Goal: Task Accomplishment & Management: Manage account settings

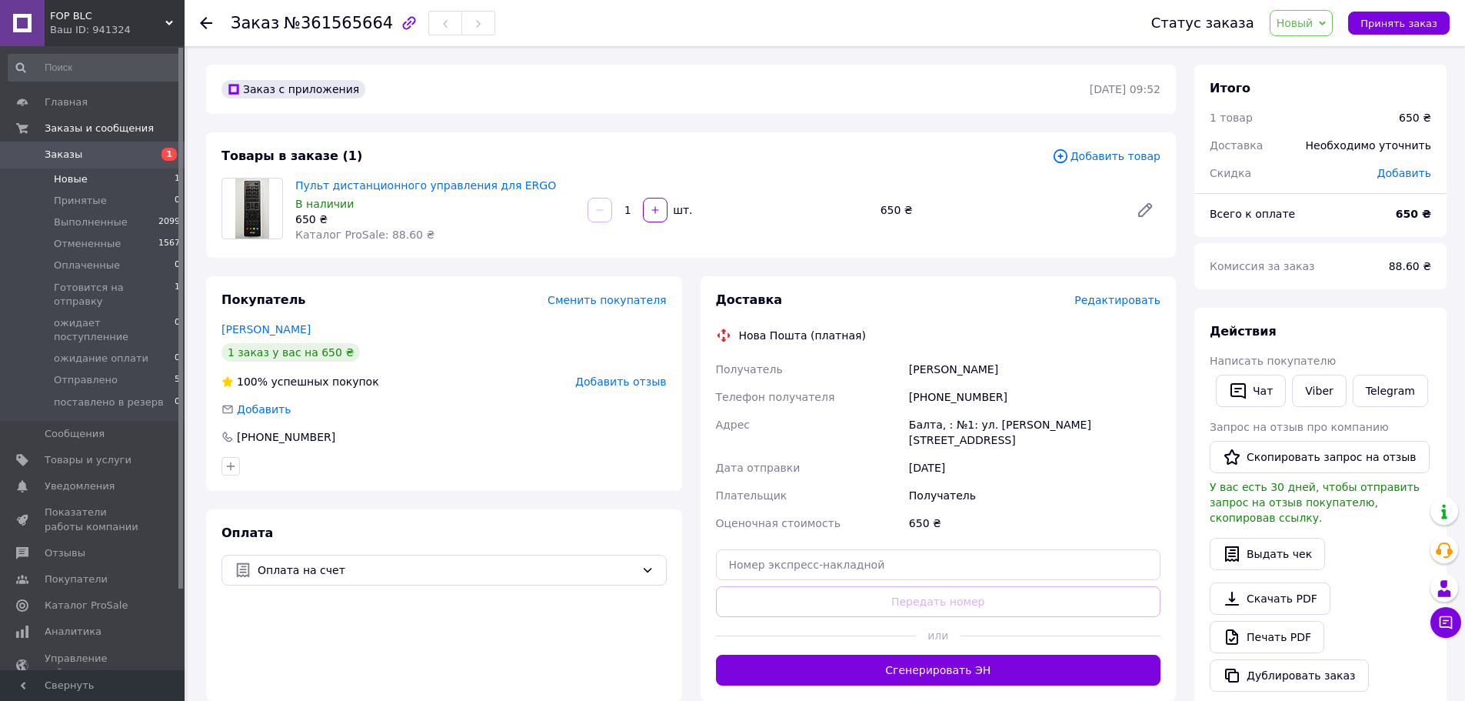
click at [82, 188] on li "Новые 1" at bounding box center [94, 179] width 189 height 22
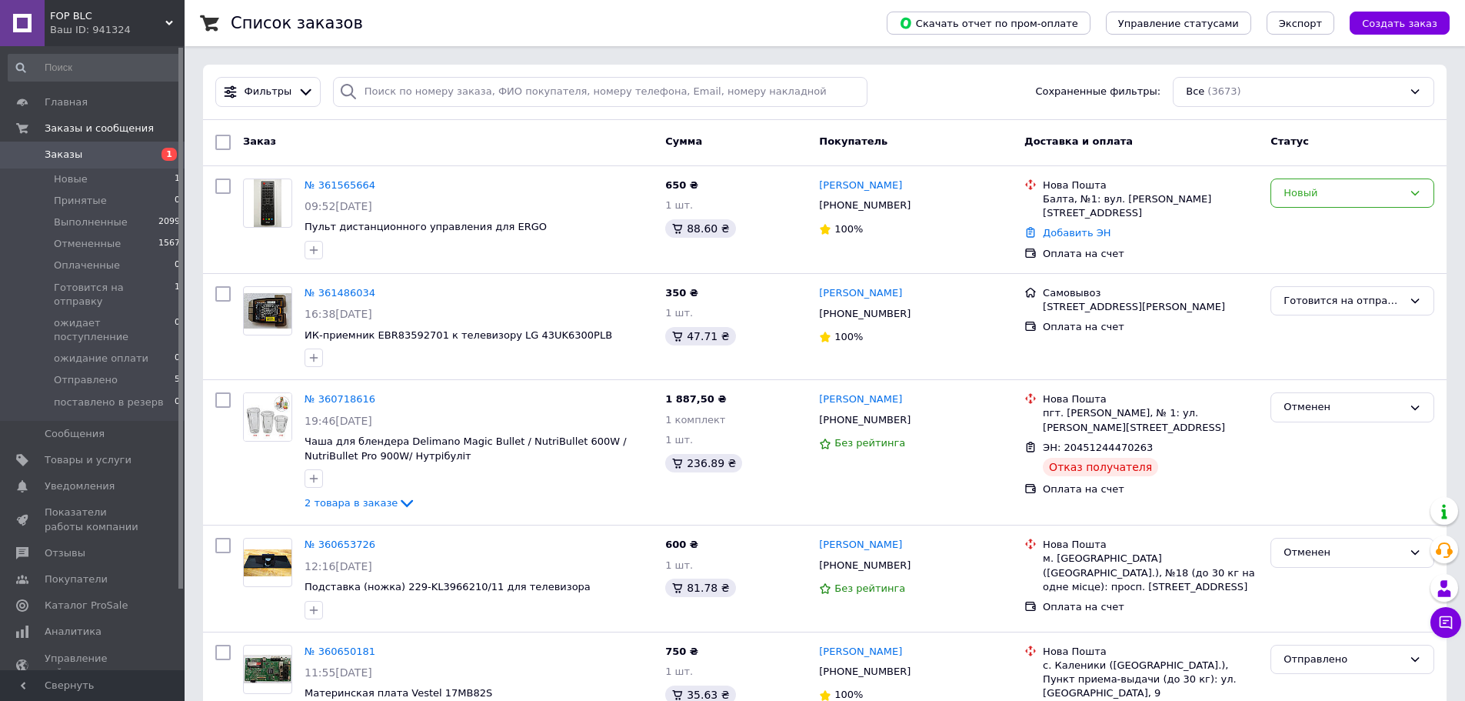
click at [75, 153] on span "Заказы" at bounding box center [64, 155] width 38 height 14
click at [105, 373] on span "Отправлено" at bounding box center [86, 380] width 64 height 14
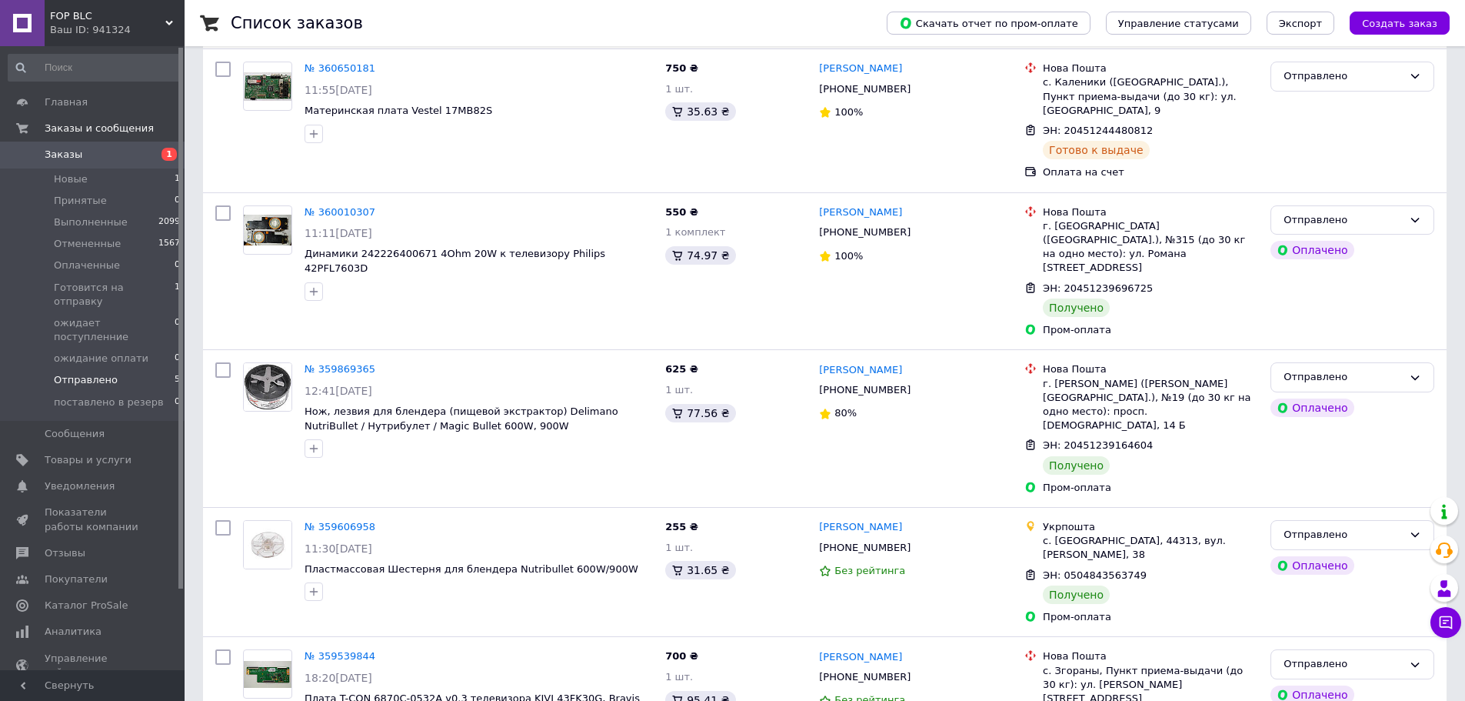
scroll to position [77, 0]
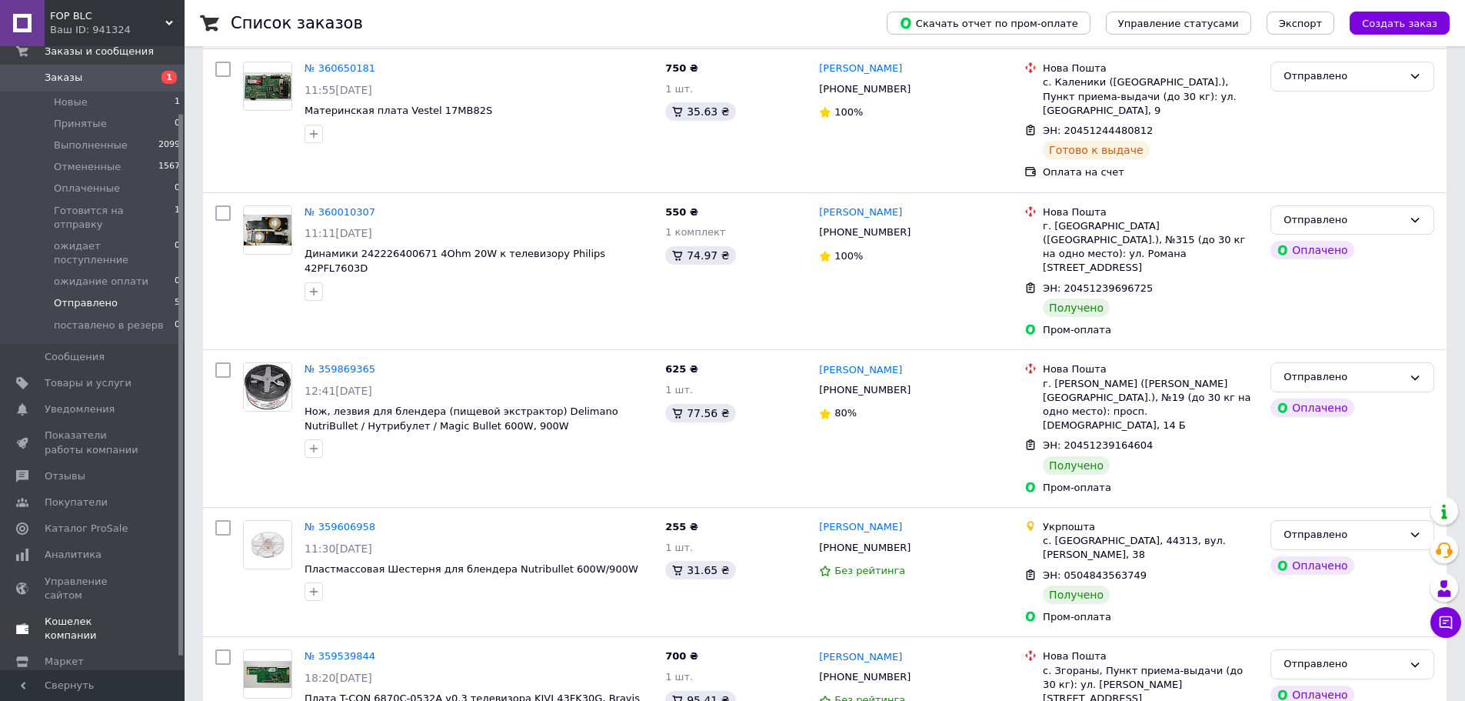
click at [98, 615] on span "Кошелек компании" at bounding box center [94, 629] width 98 height 28
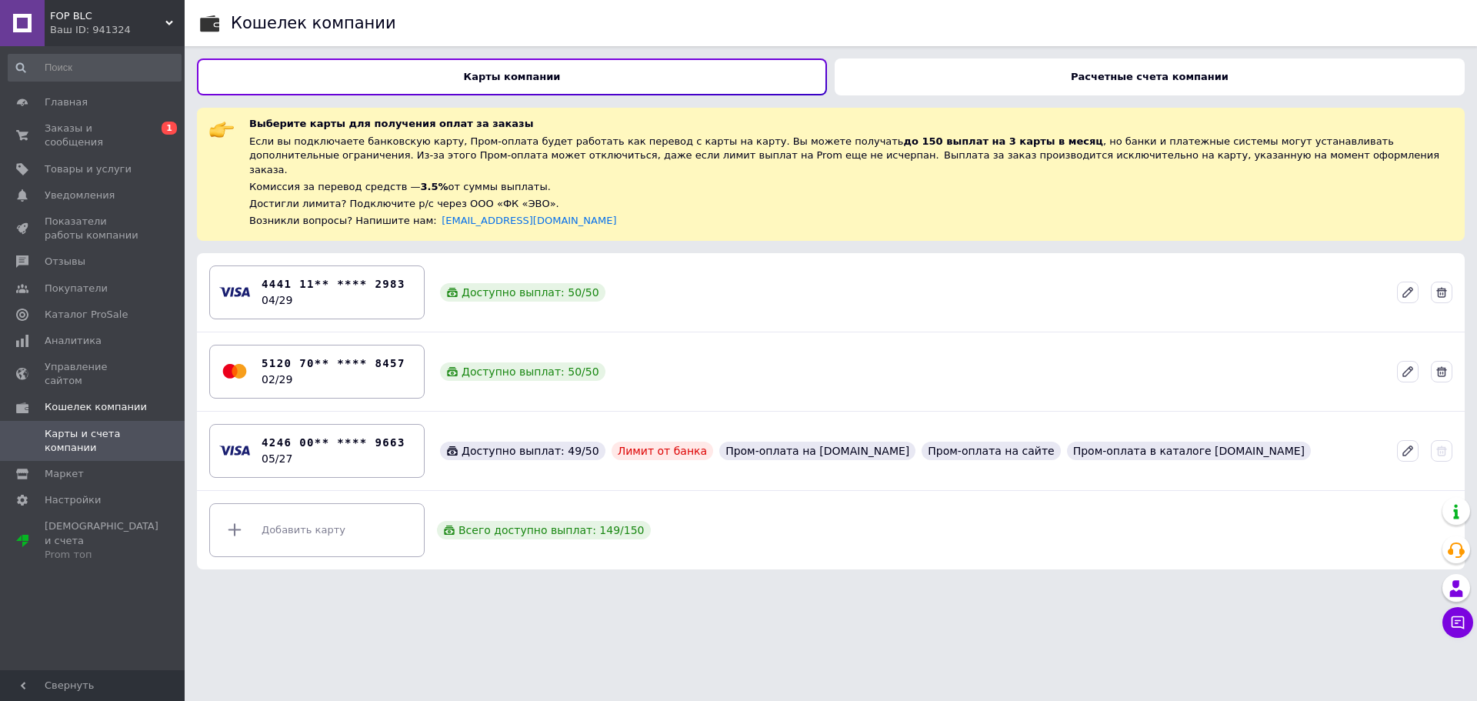
click at [1084, 72] on b "Расчетные счета компании" at bounding box center [1150, 77] width 158 height 12
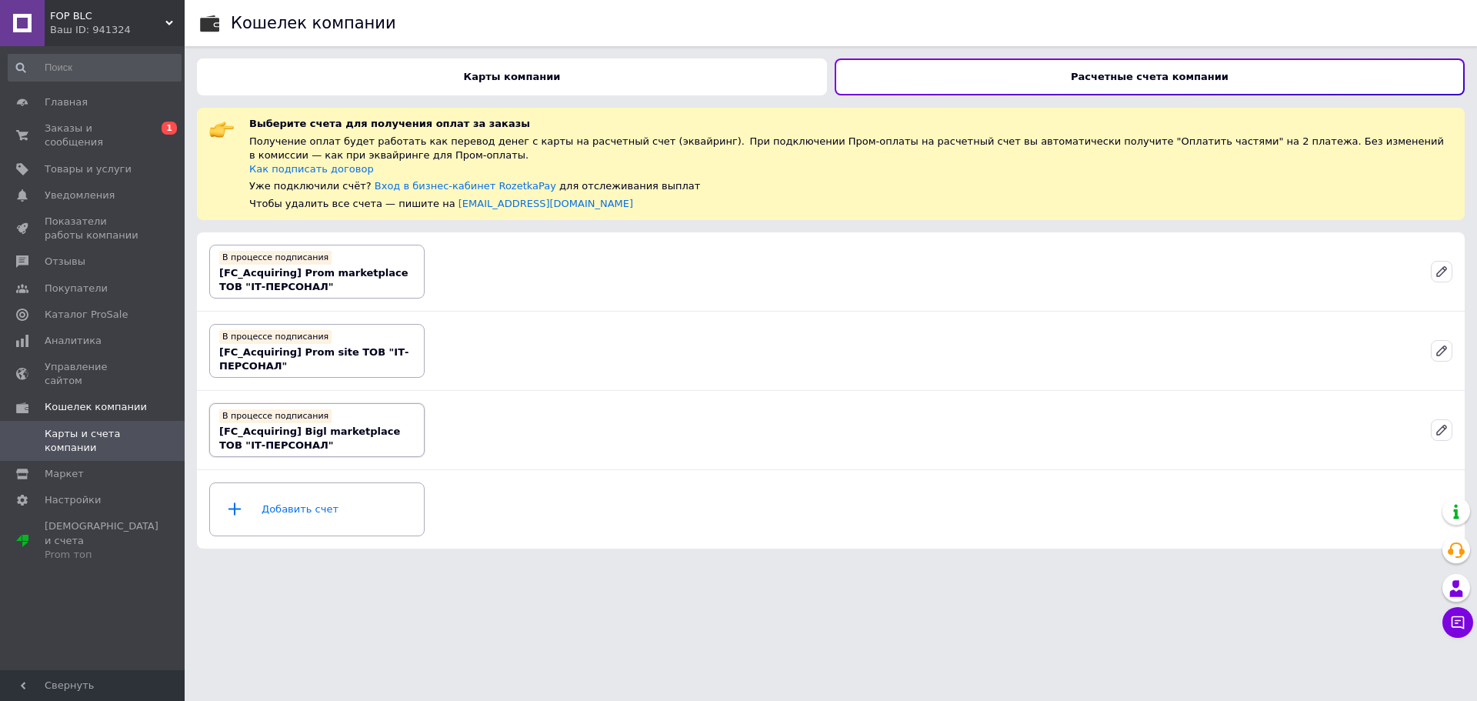
click at [383, 440] on div "В процессе подписания [FC_Acquiring] Bigl marketplace ТОВ "ІТ-ПЕРСОНАЛ"" at bounding box center [316, 429] width 195 height 45
click at [279, 433] on b "[FC_Acquiring] Bigl marketplace ТОВ "ІТ-ПЕРСОНАЛ"" at bounding box center [309, 437] width 181 height 25
click at [1446, 431] on icon at bounding box center [1442, 430] width 14 height 14
click at [491, 86] on div "Карты компании" at bounding box center [512, 76] width 630 height 37
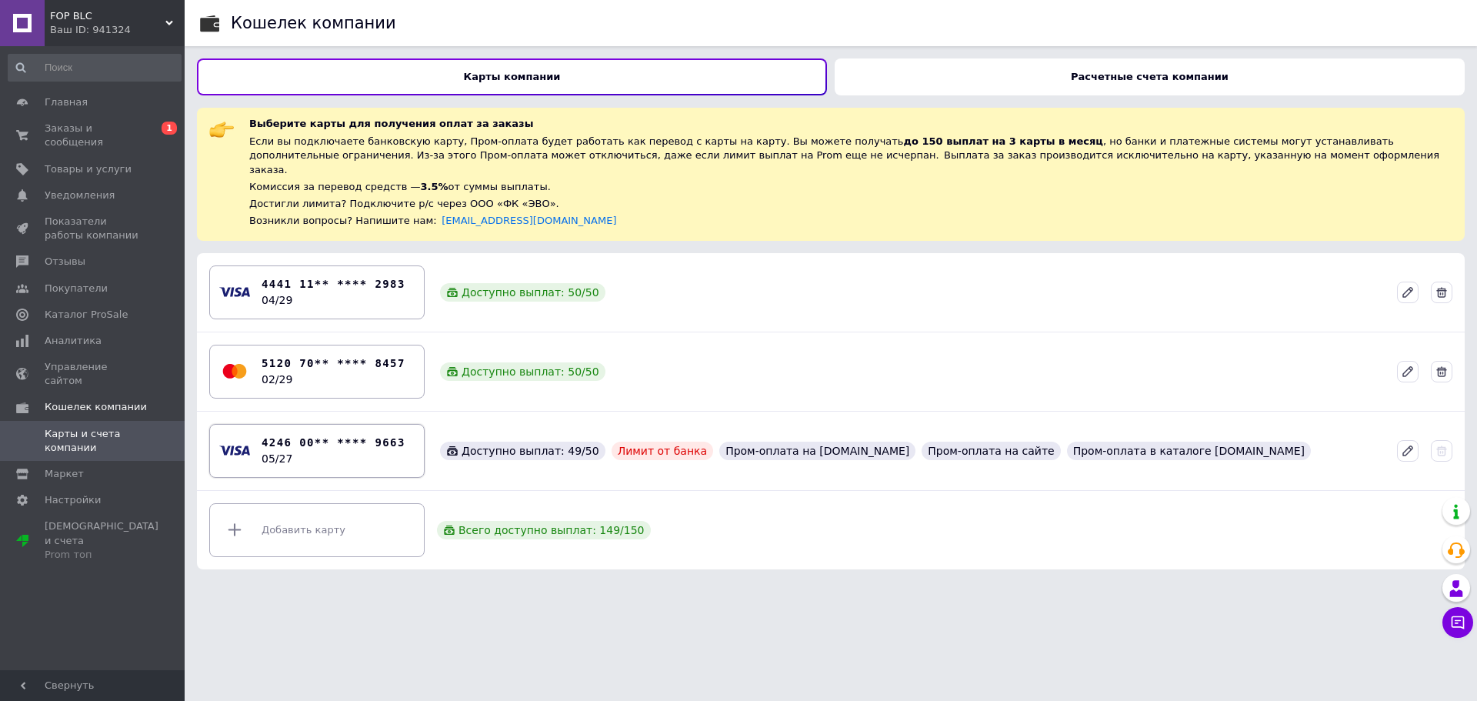
click at [349, 448] on div "4246 00** **** 9663 05/27" at bounding box center [334, 451] width 144 height 32
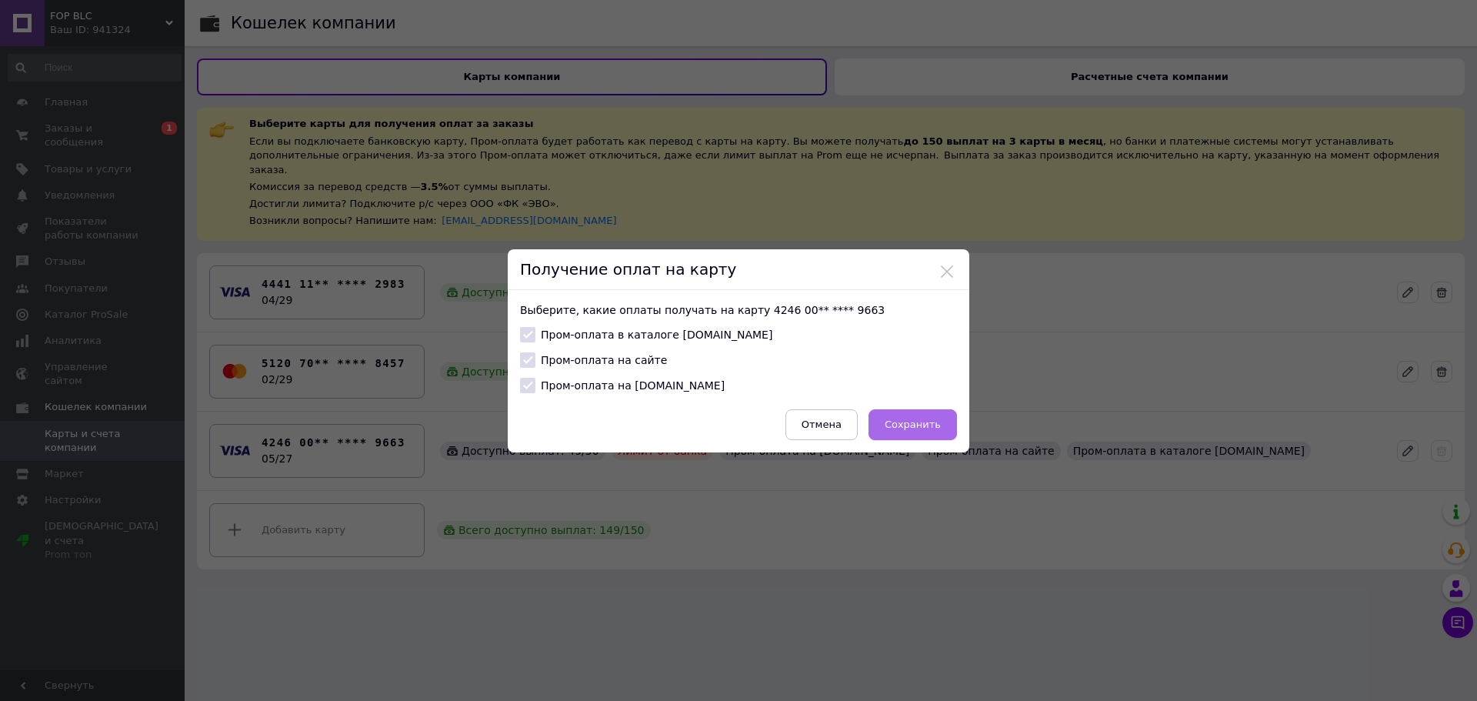
click at [918, 427] on span "Сохранить" at bounding box center [913, 424] width 56 height 12
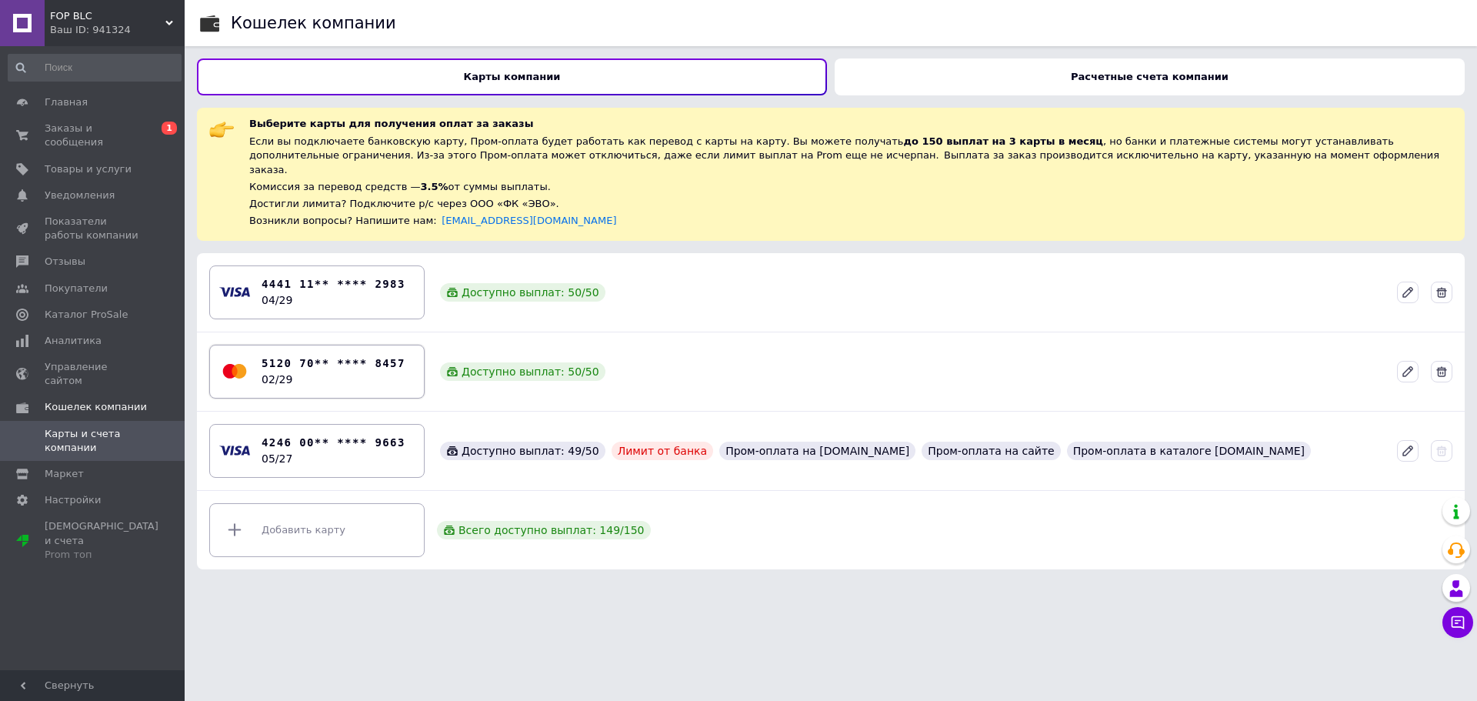
click at [328, 359] on div "5120 70** **** 8457 02/29" at bounding box center [334, 371] width 144 height 32
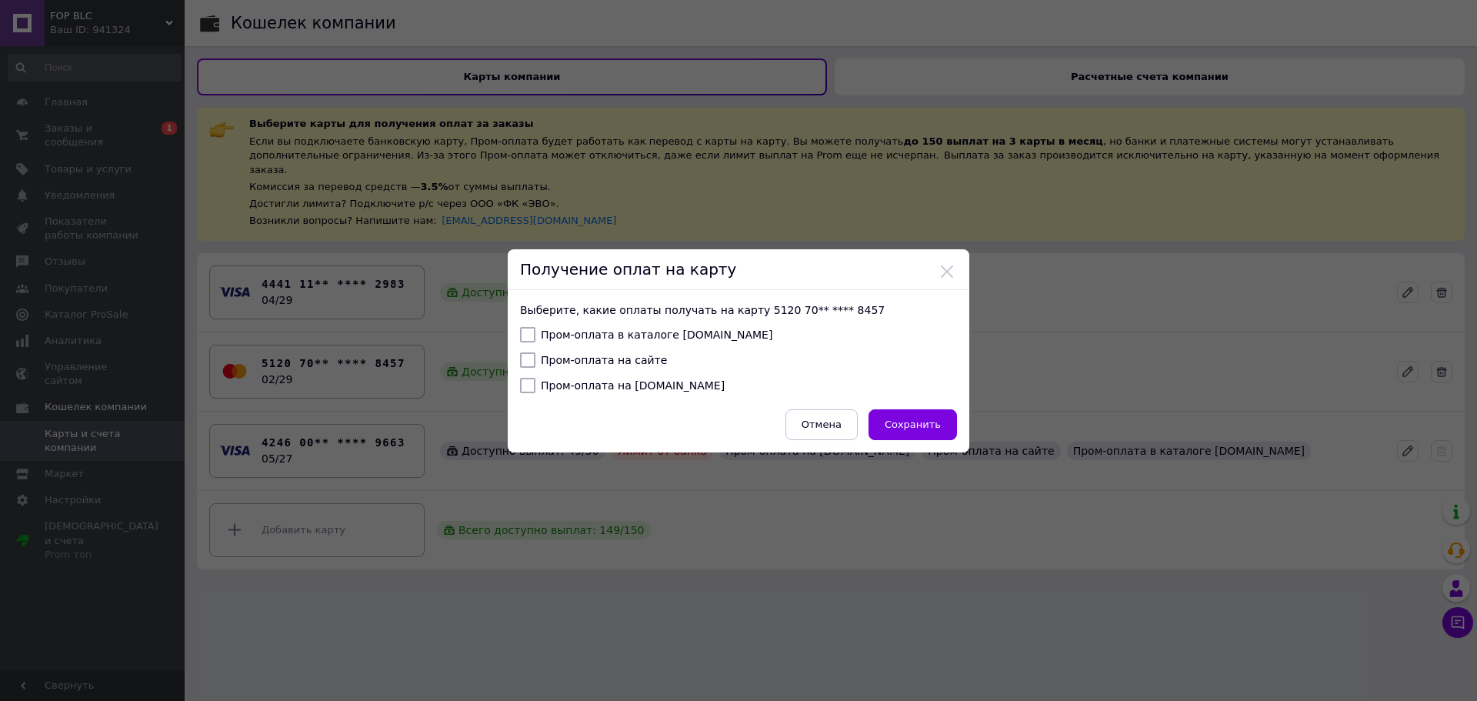
click at [952, 270] on div "Получение оплат на карту" at bounding box center [739, 269] width 462 height 41
click at [944, 269] on button at bounding box center [947, 272] width 14 height 14
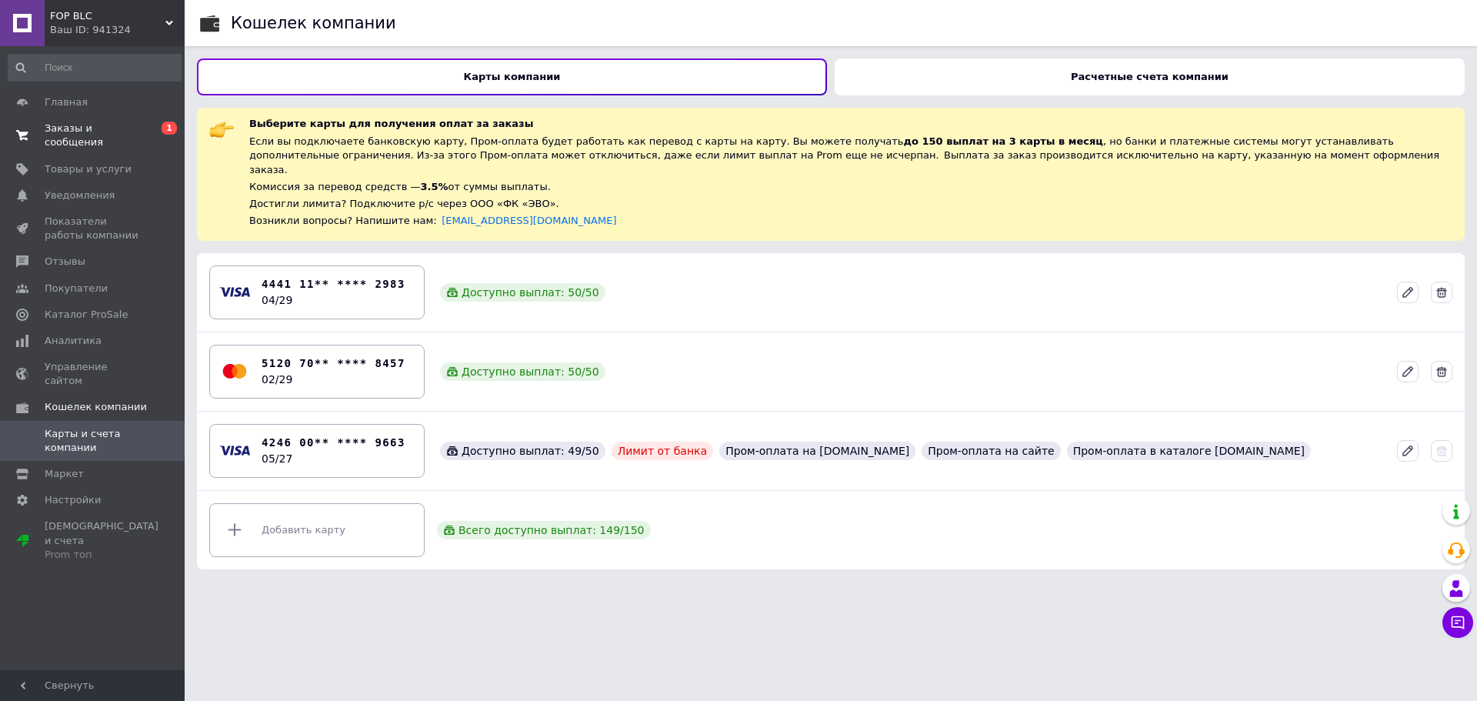
click at [75, 136] on link "Заказы и сообщения 0 1" at bounding box center [94, 135] width 189 height 40
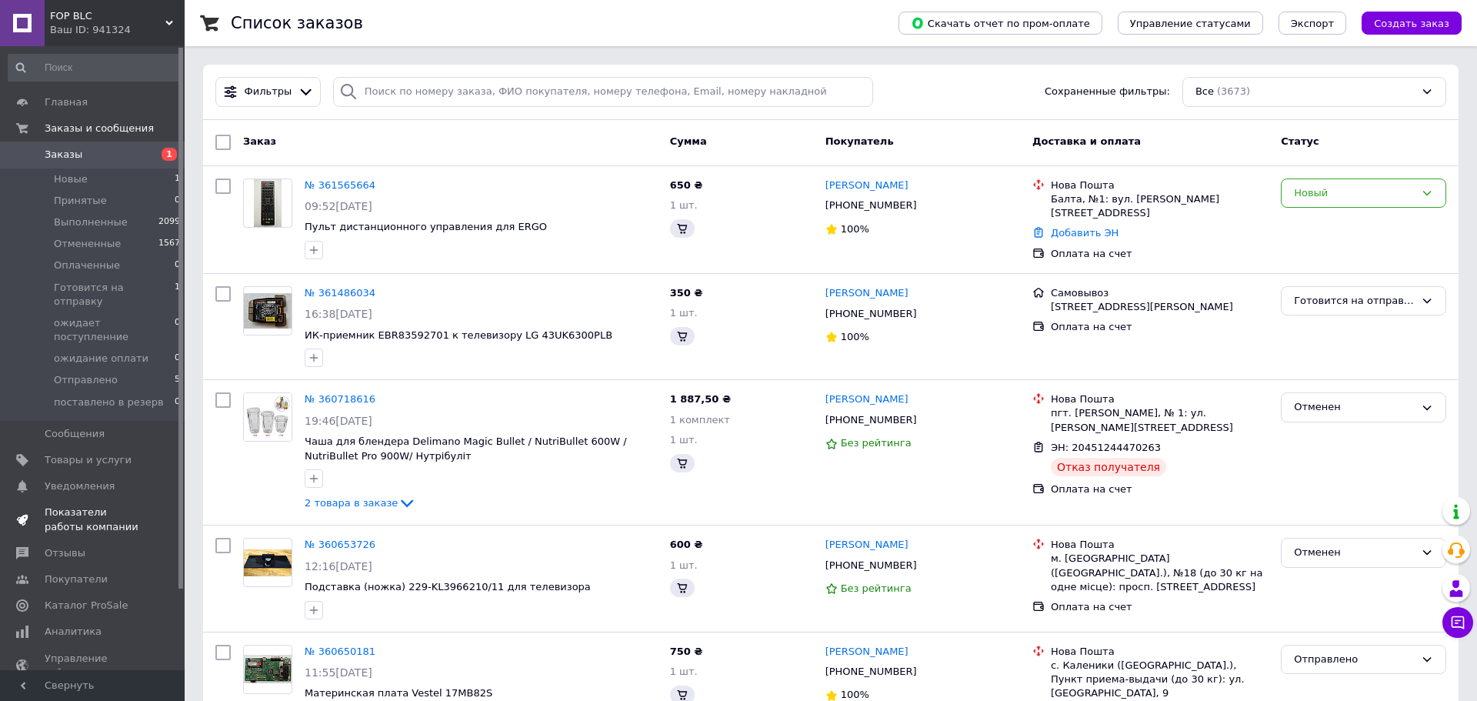
click at [75, 505] on span "Показатели работы компании" at bounding box center [94, 519] width 98 height 28
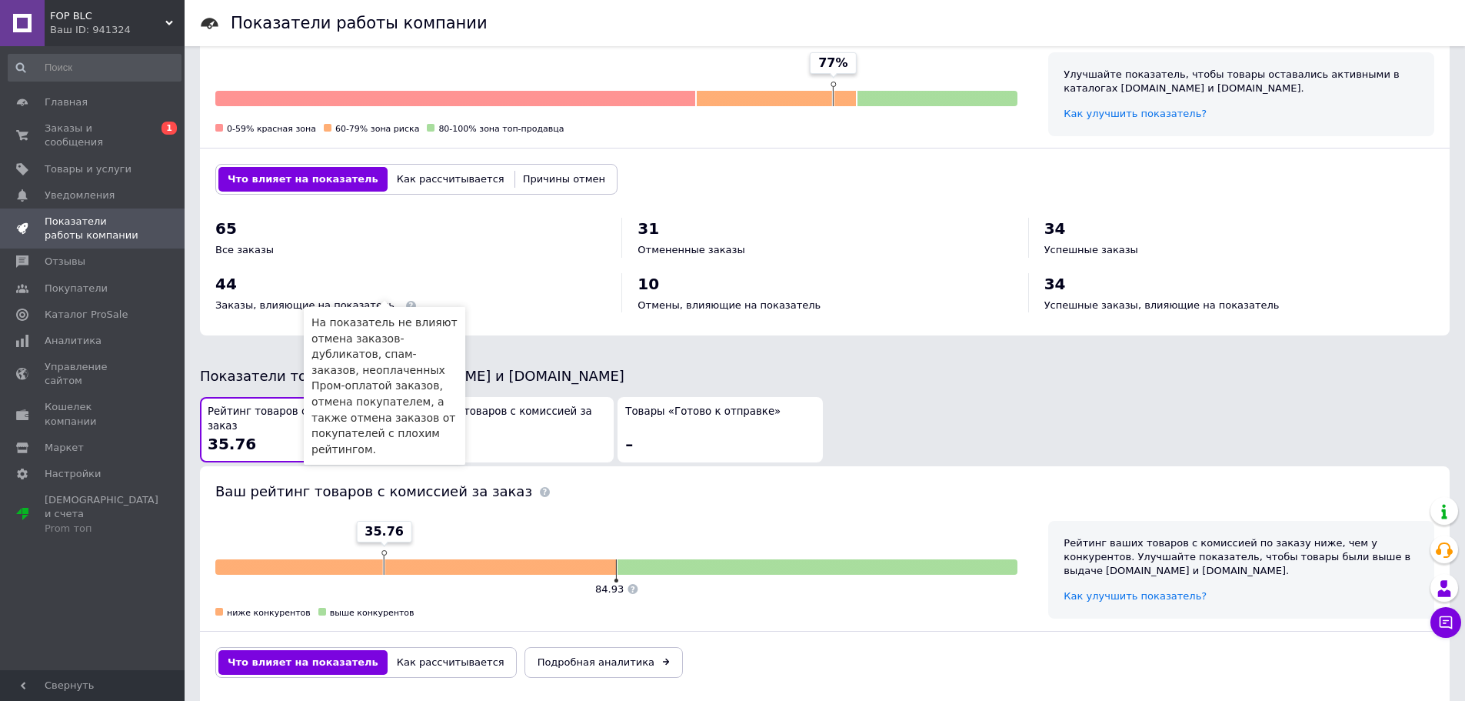
scroll to position [539, 0]
